Goal: Task Accomplishment & Management: Manage account settings

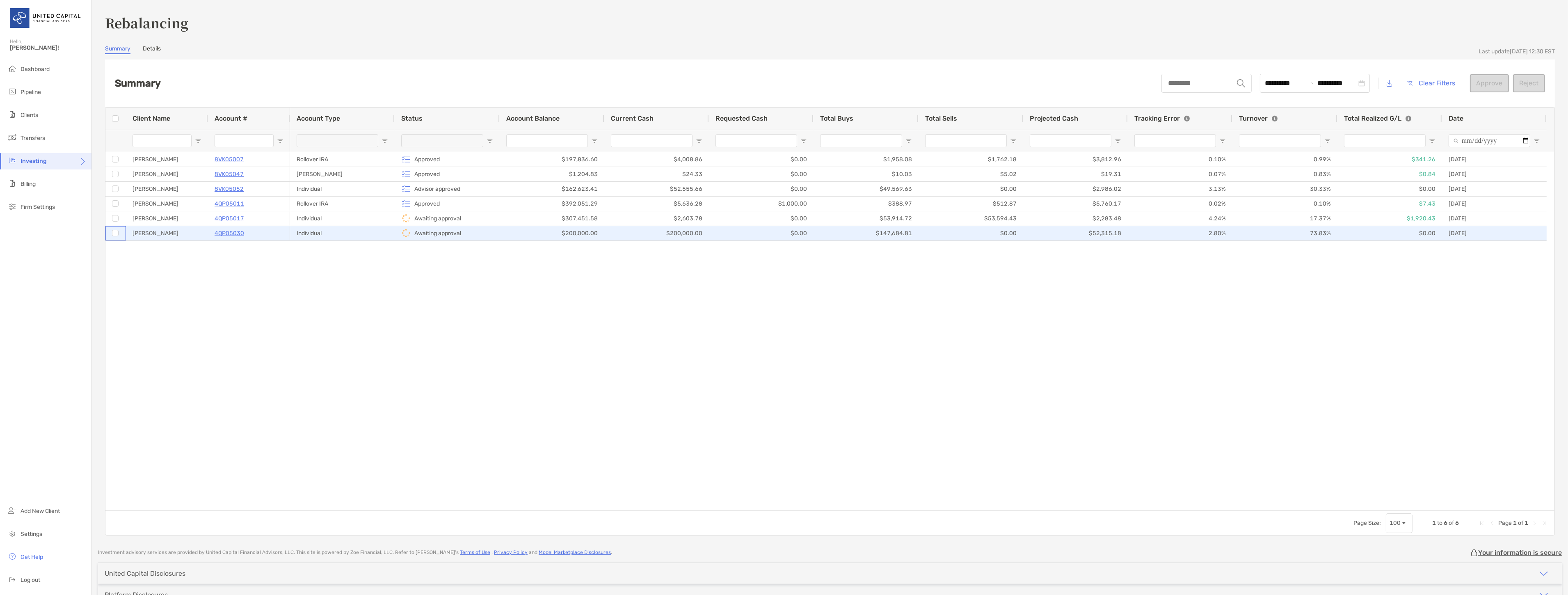
click at [111, 230] on div at bounding box center [116, 233] width 21 height 15
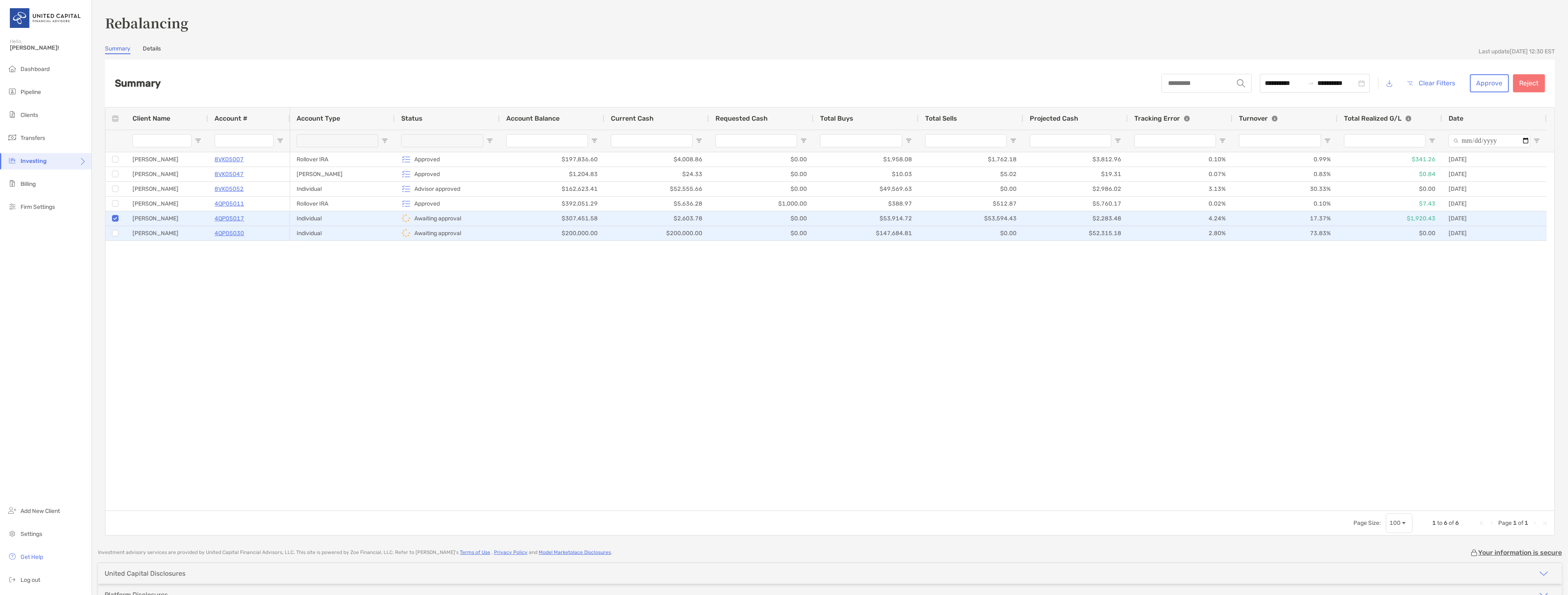
click at [114, 238] on div at bounding box center [115, 233] width 7 height 13
click at [1470, 80] on button "Approve" at bounding box center [1489, 83] width 39 height 18
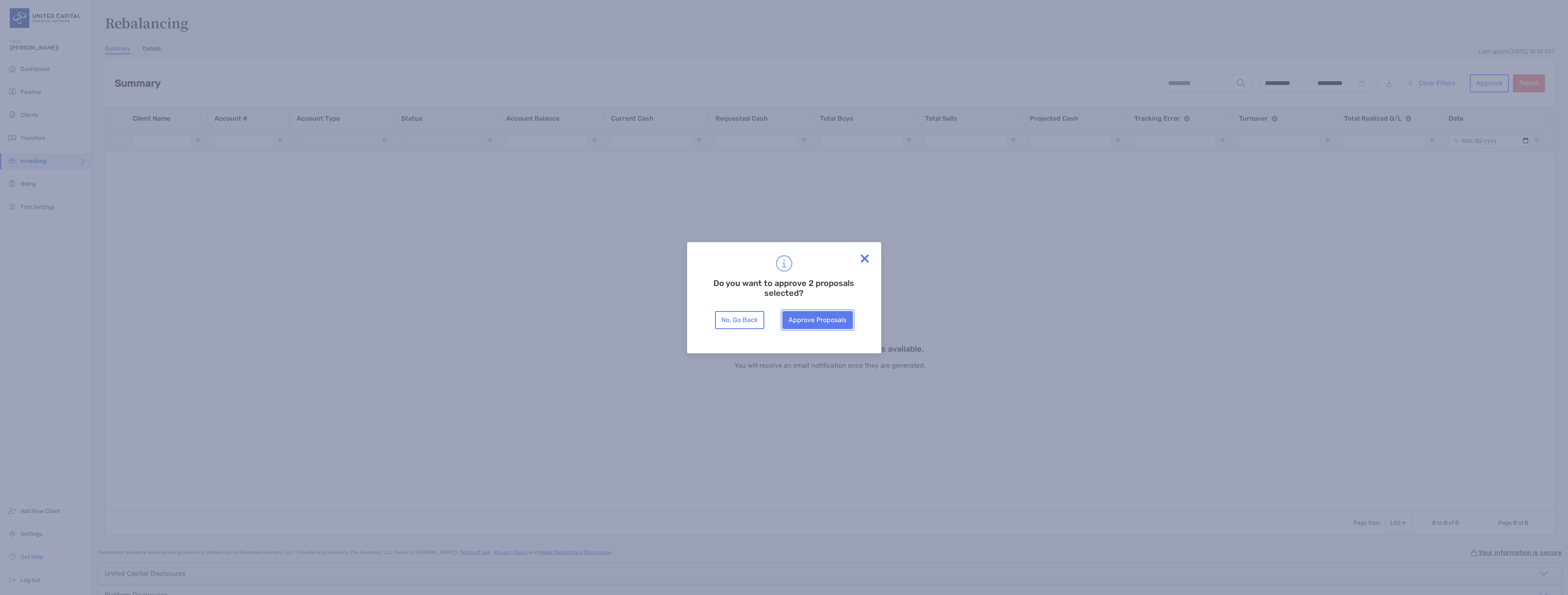
click at [849, 320] on button "Approve Proposals" at bounding box center [817, 320] width 71 height 18
